Goal: Entertainment & Leisure: Consume media (video, audio)

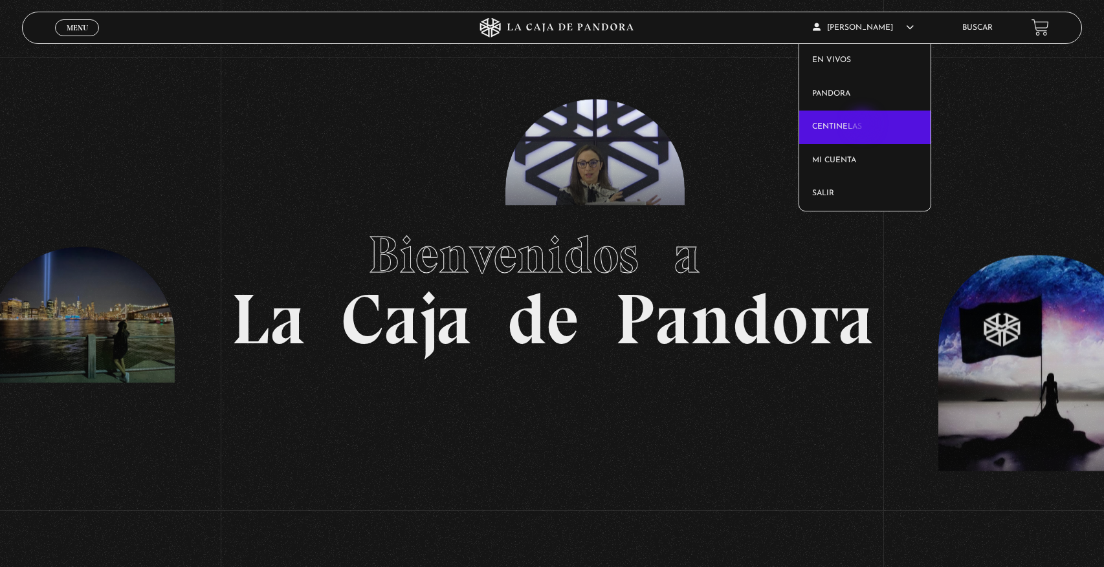
click at [864, 124] on link "Centinelas" at bounding box center [864, 128] width 131 height 34
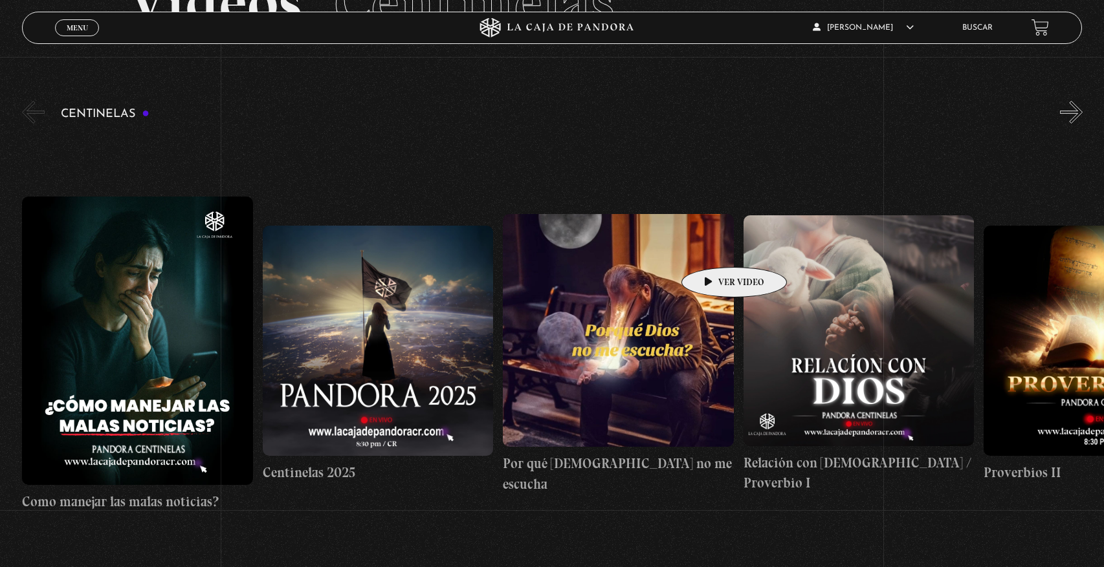
scroll to position [116, 0]
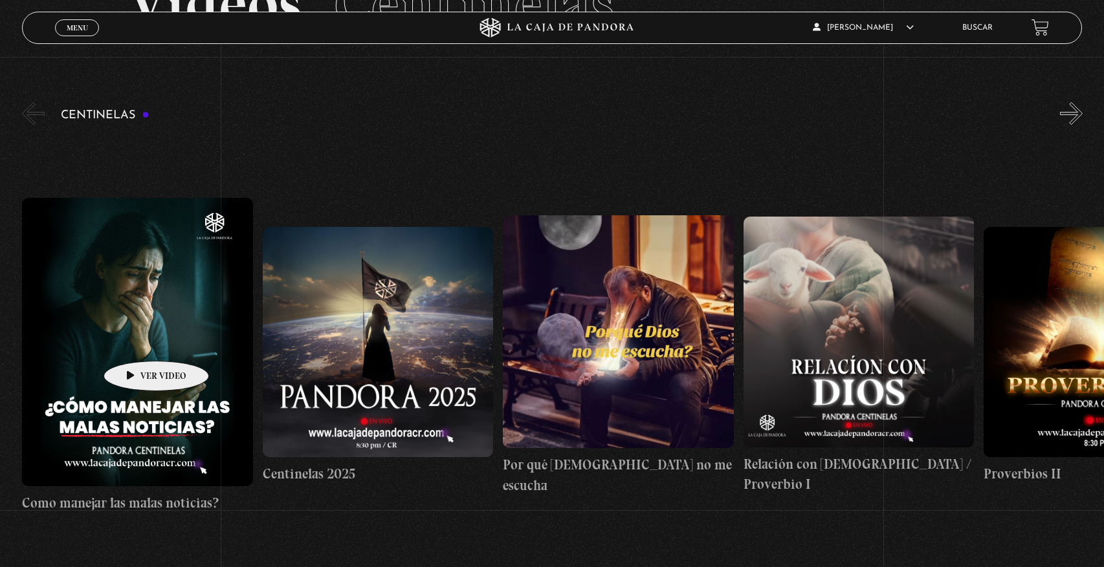
click at [136, 342] on figure at bounding box center [137, 342] width 231 height 289
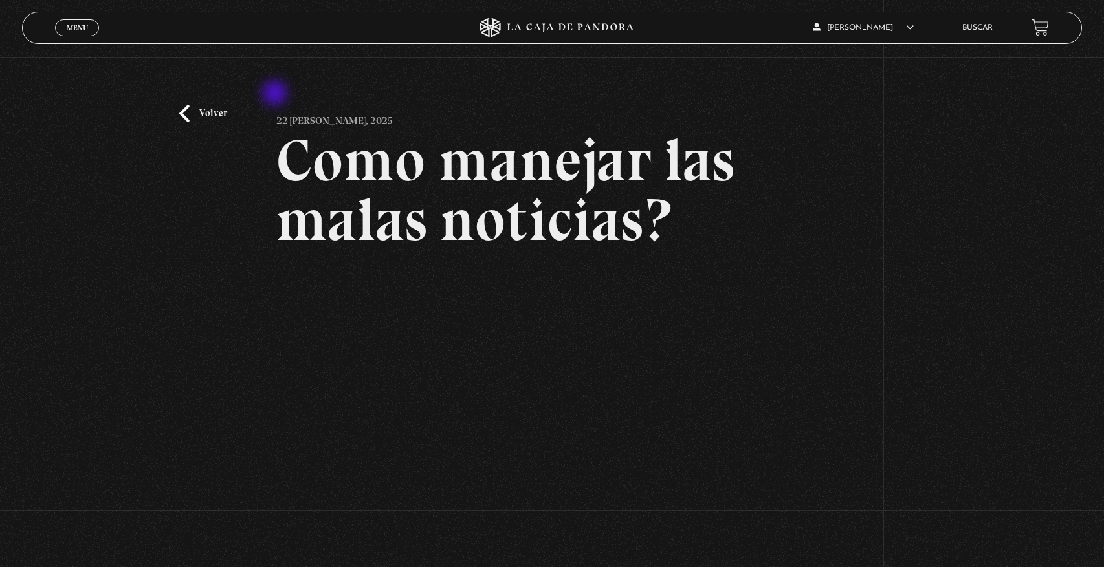
scroll to position [7, 0]
click at [186, 112] on link "Volver" at bounding box center [203, 114] width 48 height 17
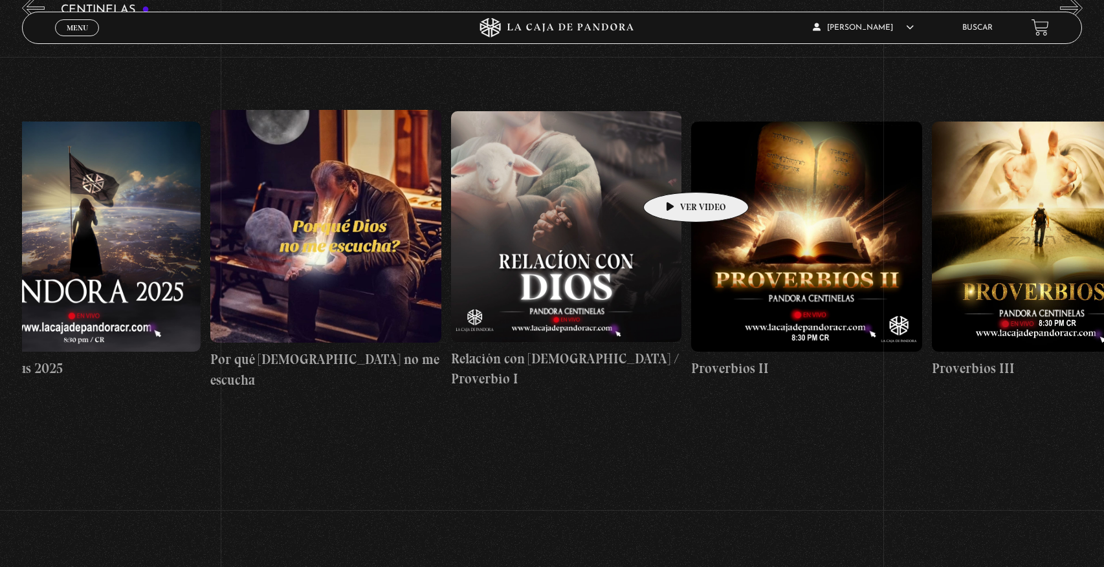
scroll to position [0, 296]
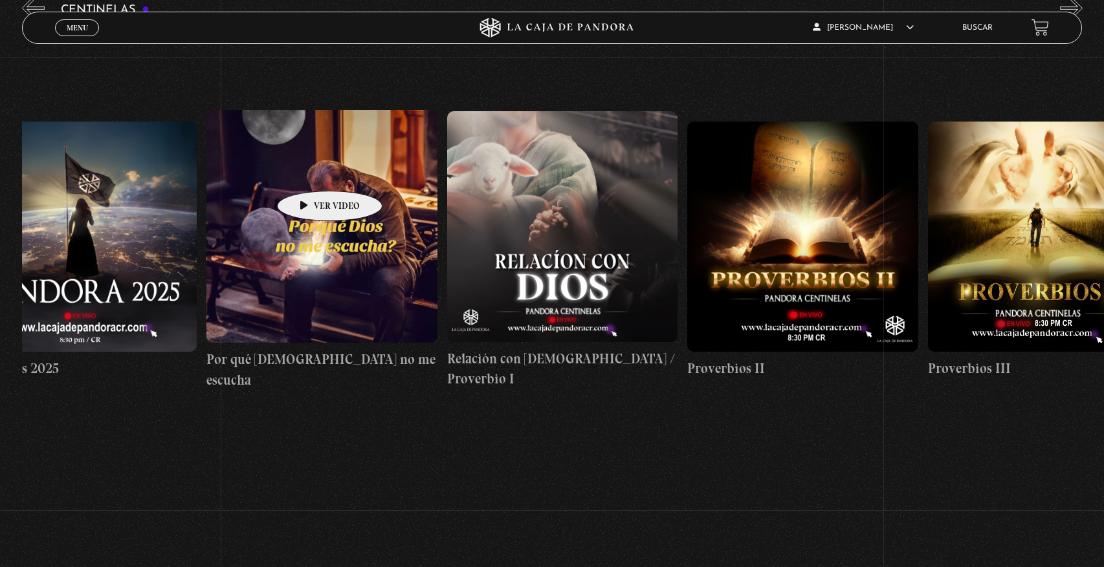
click at [307, 171] on figure at bounding box center [321, 226] width 231 height 233
